Goal: Transaction & Acquisition: Purchase product/service

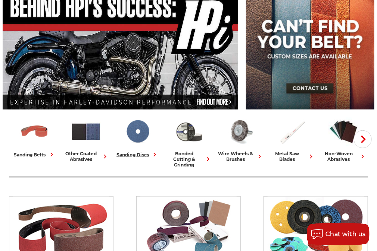
scroll to position [118, 0]
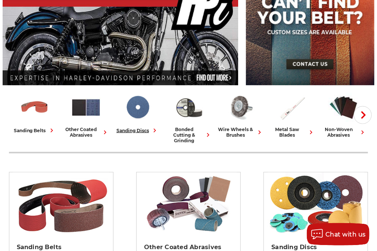
click at [131, 106] on img at bounding box center [137, 107] width 31 height 31
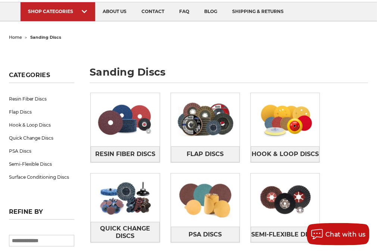
scroll to position [79, 0]
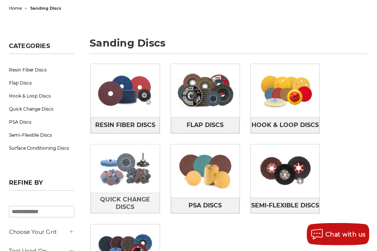
click at [126, 156] on img at bounding box center [125, 169] width 69 height 49
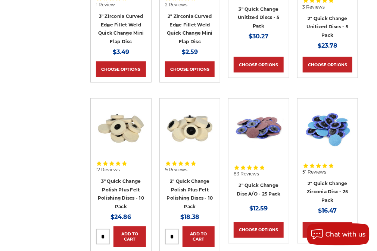
scroll to position [433, 0]
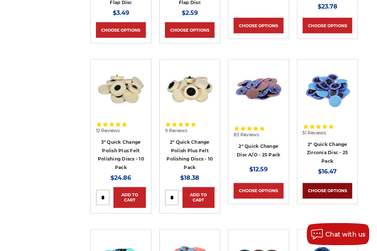
click at [331, 192] on link "Choose Options" at bounding box center [327, 191] width 50 height 16
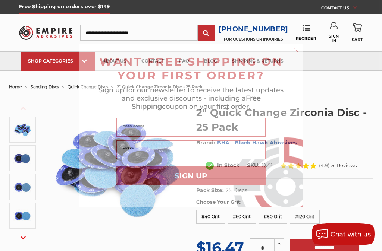
click at [298, 51] on circle "Close dialog" at bounding box center [296, 50] width 7 height 7
